Goal: Check status: Check status

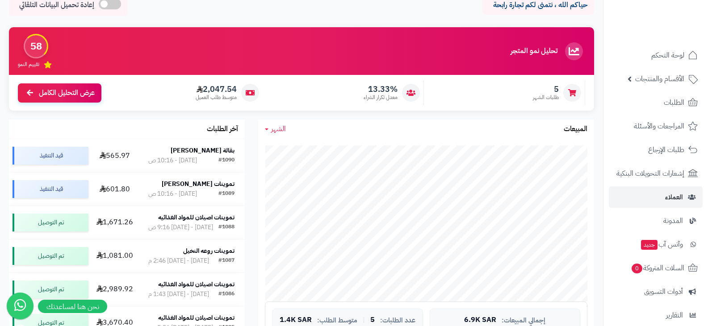
scroll to position [134, 0]
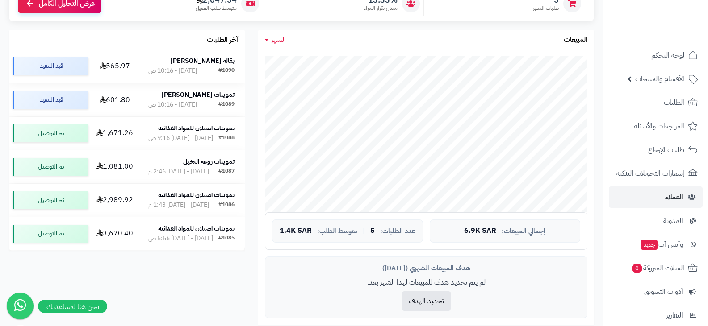
click at [188, 63] on strong "بقالة [PERSON_NAME]" at bounding box center [203, 60] width 64 height 9
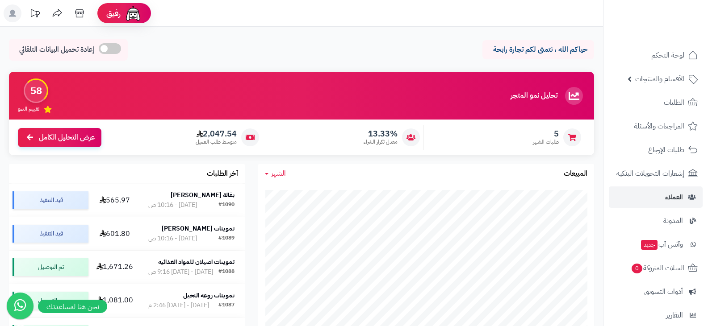
scroll to position [134, 0]
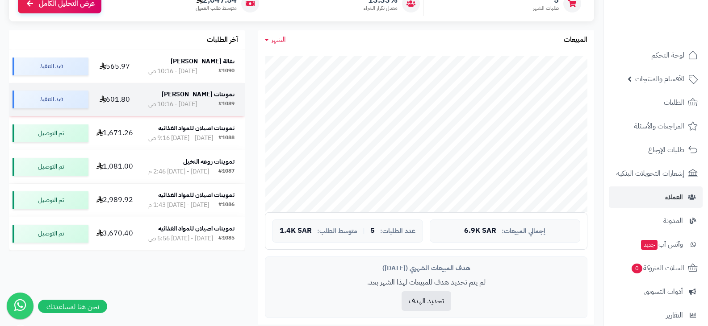
click at [207, 96] on strong "تموينات عائشة الحربي" at bounding box center [198, 94] width 73 height 9
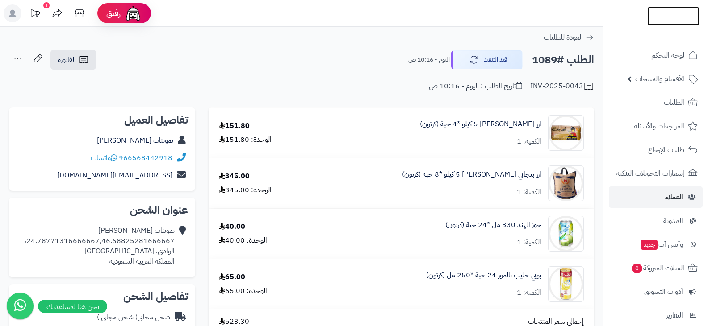
click at [660, 25] on img at bounding box center [673, 34] width 52 height 19
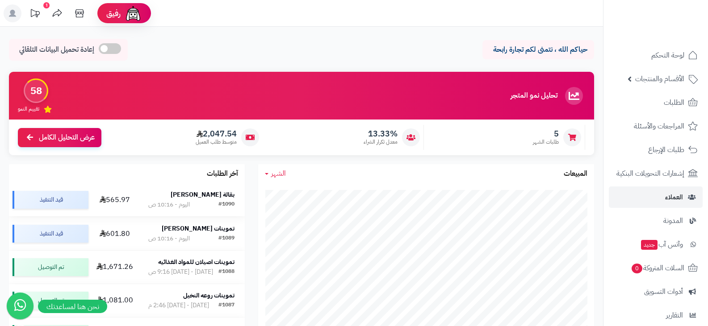
click at [212, 196] on strong "بقالة [PERSON_NAME]" at bounding box center [203, 194] width 64 height 9
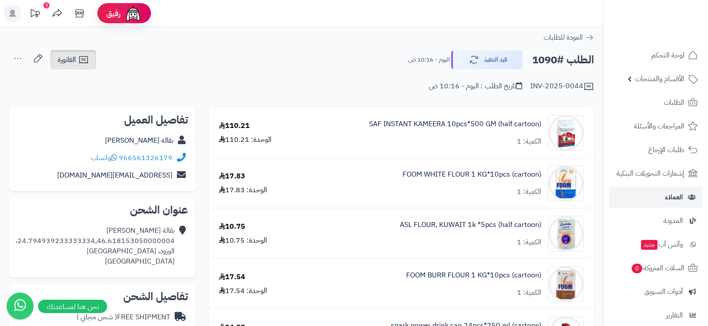
click at [71, 58] on span "الفاتورة" at bounding box center [67, 59] width 18 height 11
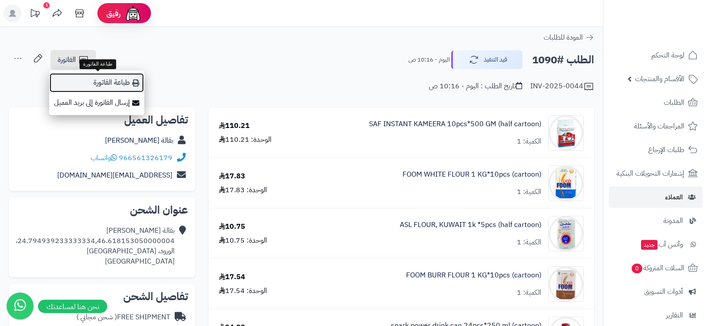
click at [110, 86] on link "طباعة الفاتورة" at bounding box center [96, 83] width 95 height 20
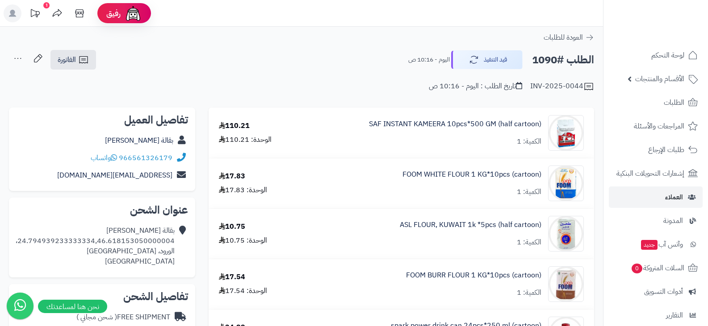
scroll to position [45, 0]
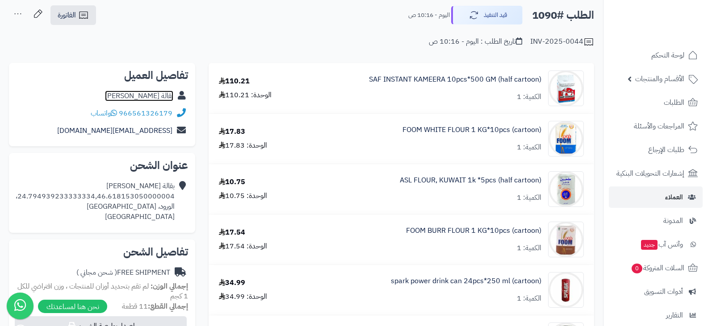
click at [143, 99] on link "بقالة عبدالله الحفيتي" at bounding box center [139, 96] width 68 height 11
